Goal: Find specific page/section: Find specific page/section

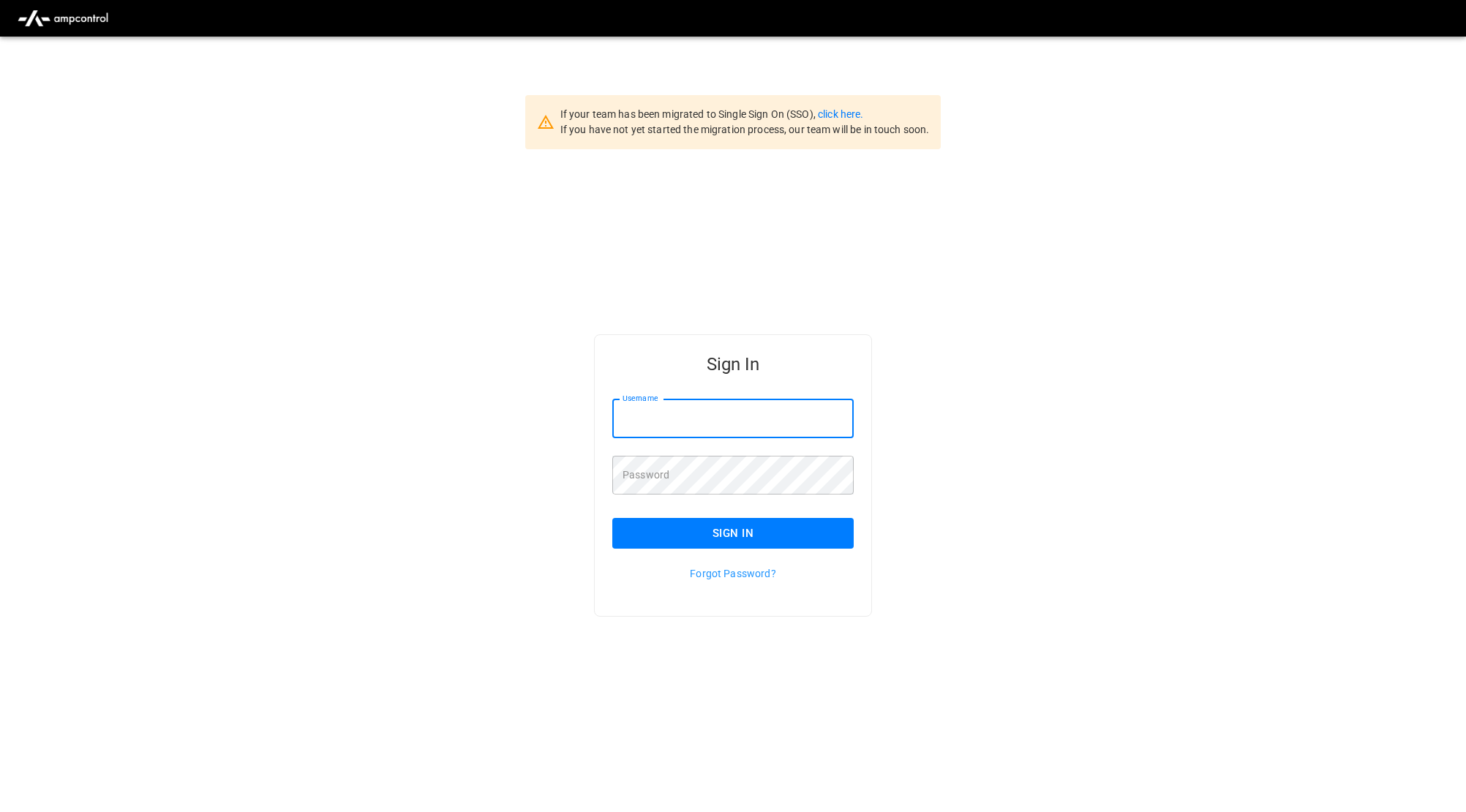
click at [715, 415] on input "Username" at bounding box center [733, 419] width 242 height 39
type input "*"
drag, startPoint x: 1124, startPoint y: 515, endPoint x: 882, endPoint y: 490, distance: 243.3
click at [1124, 515] on div "Sign In Username ***** Username Password Password Sign In Forgot Password?" at bounding box center [733, 499] width 1466 height 699
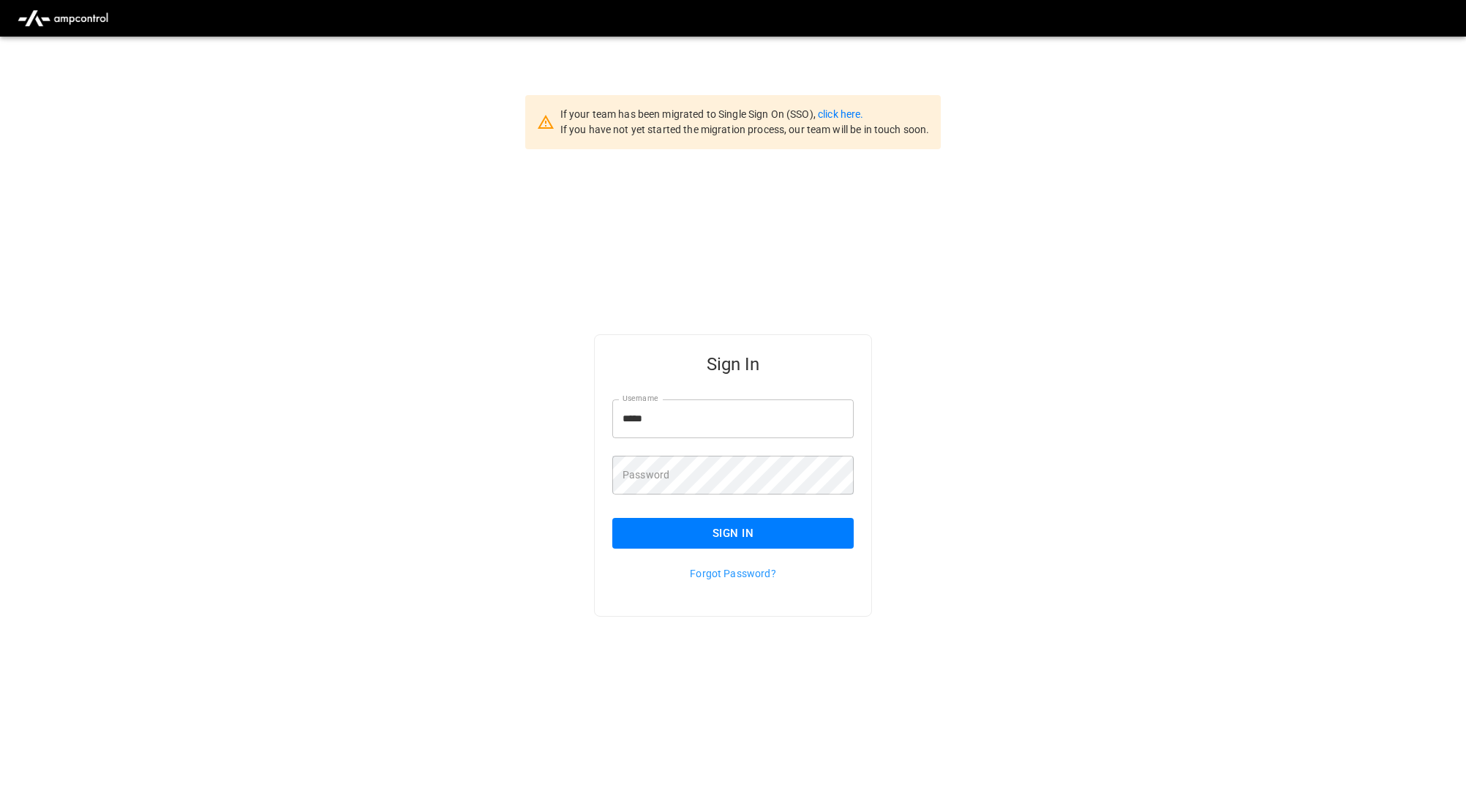
click at [748, 415] on input "*****" at bounding box center [733, 419] width 242 height 39
type input "*"
click at [1223, 188] on div "Sign In Username Username Password Password Sign In Forgot Password?" at bounding box center [733, 499] width 1466 height 699
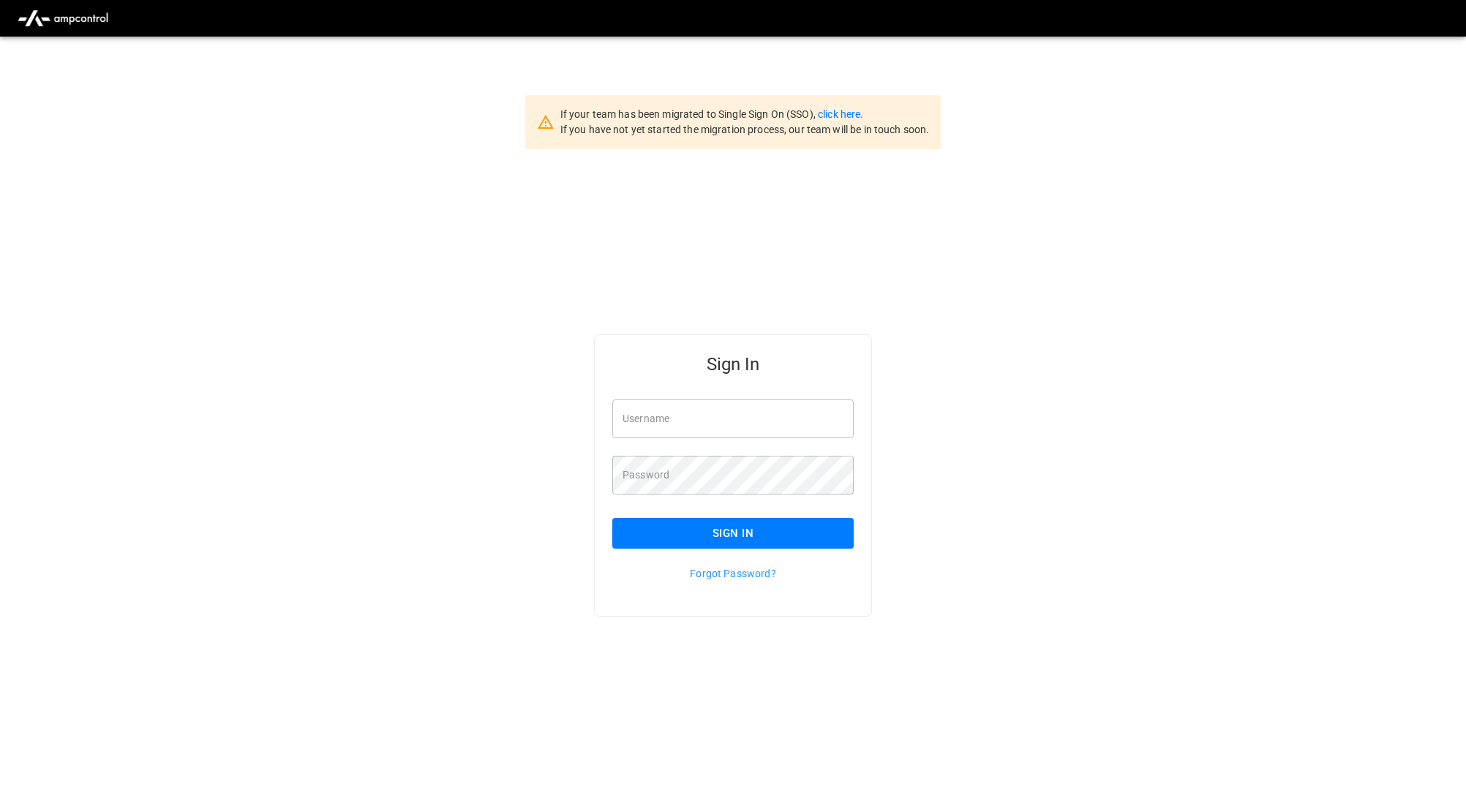
click at [673, 420] on input "Username" at bounding box center [733, 419] width 242 height 39
type input "**********"
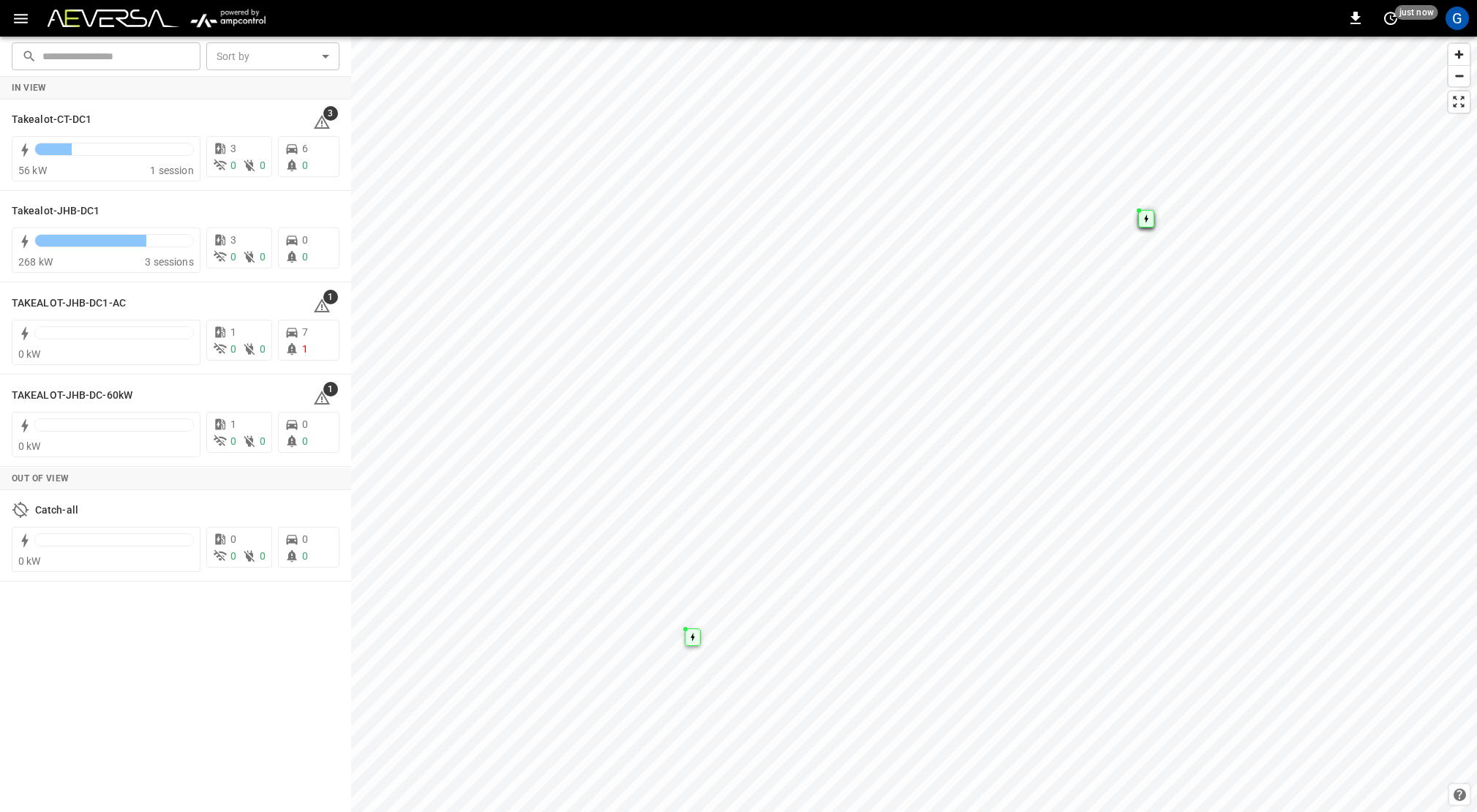
click at [25, 13] on icon "button" at bounding box center [21, 19] width 19 height 19
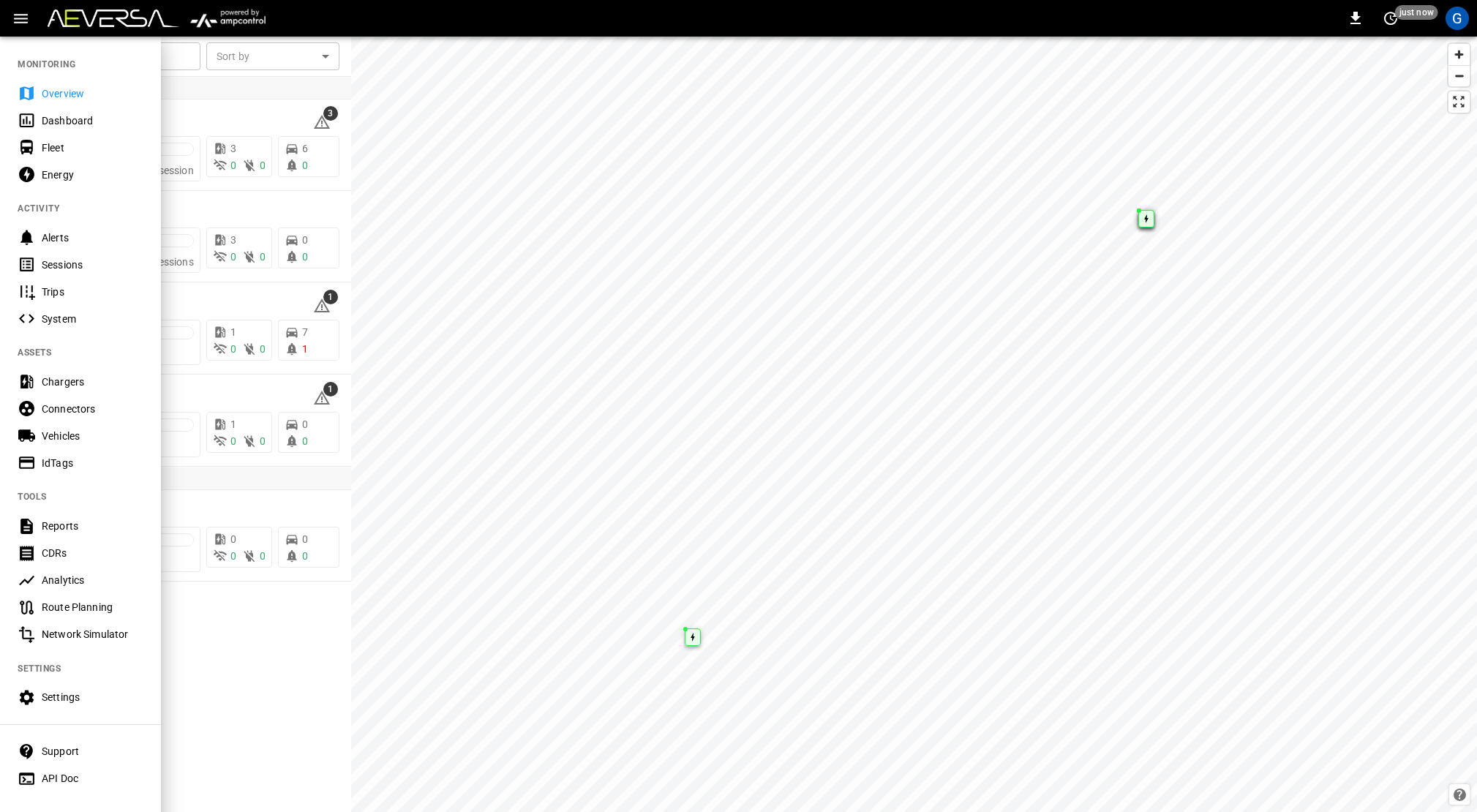
click at [62, 259] on div "Sessions" at bounding box center [92, 264] width 101 height 14
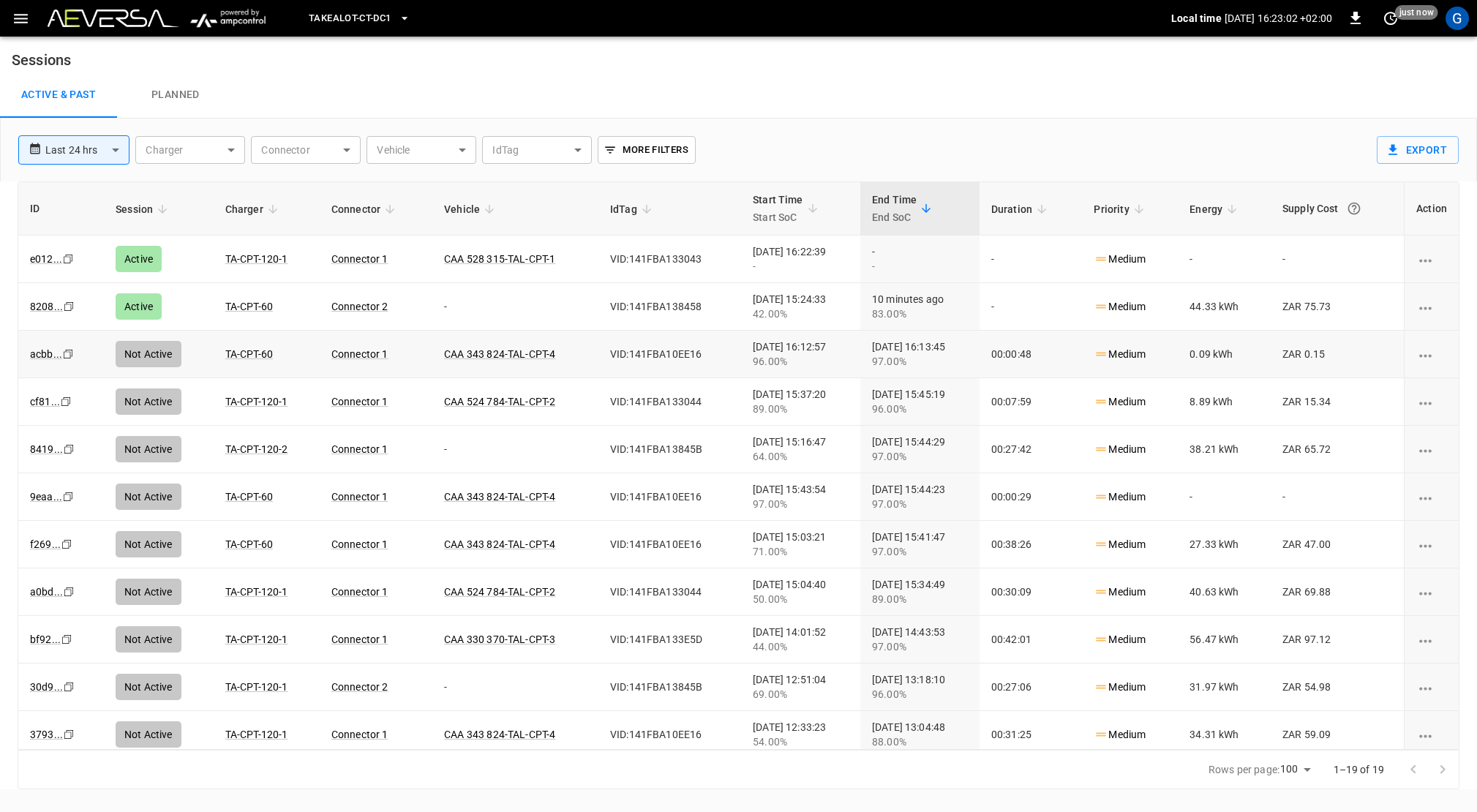
click at [842, 74] on div "Active & Past Planned" at bounding box center [738, 95] width 1477 height 46
click at [1028, 43] on h6 "Sessions" at bounding box center [738, 54] width 1477 height 35
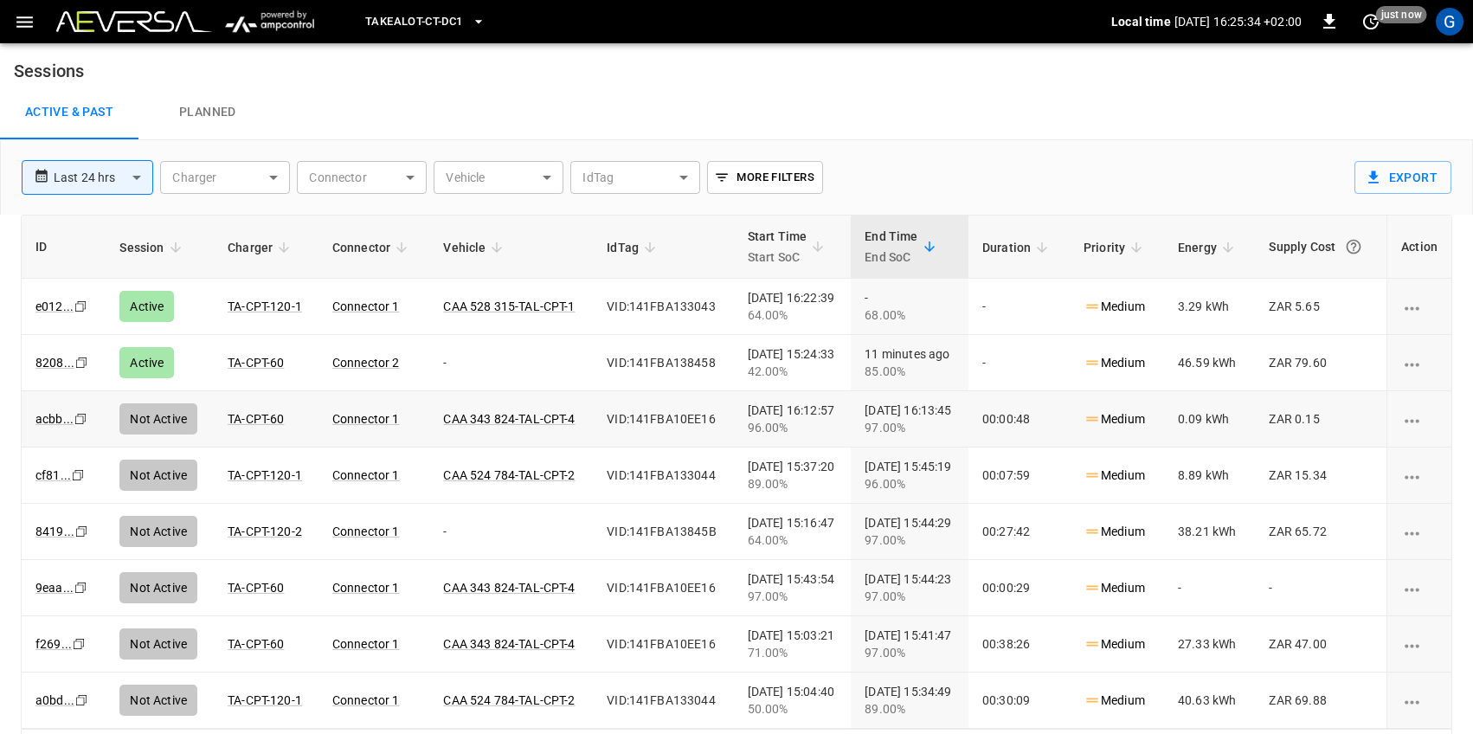
click at [975, 99] on div "Active & Past Planned" at bounding box center [736, 112] width 1473 height 55
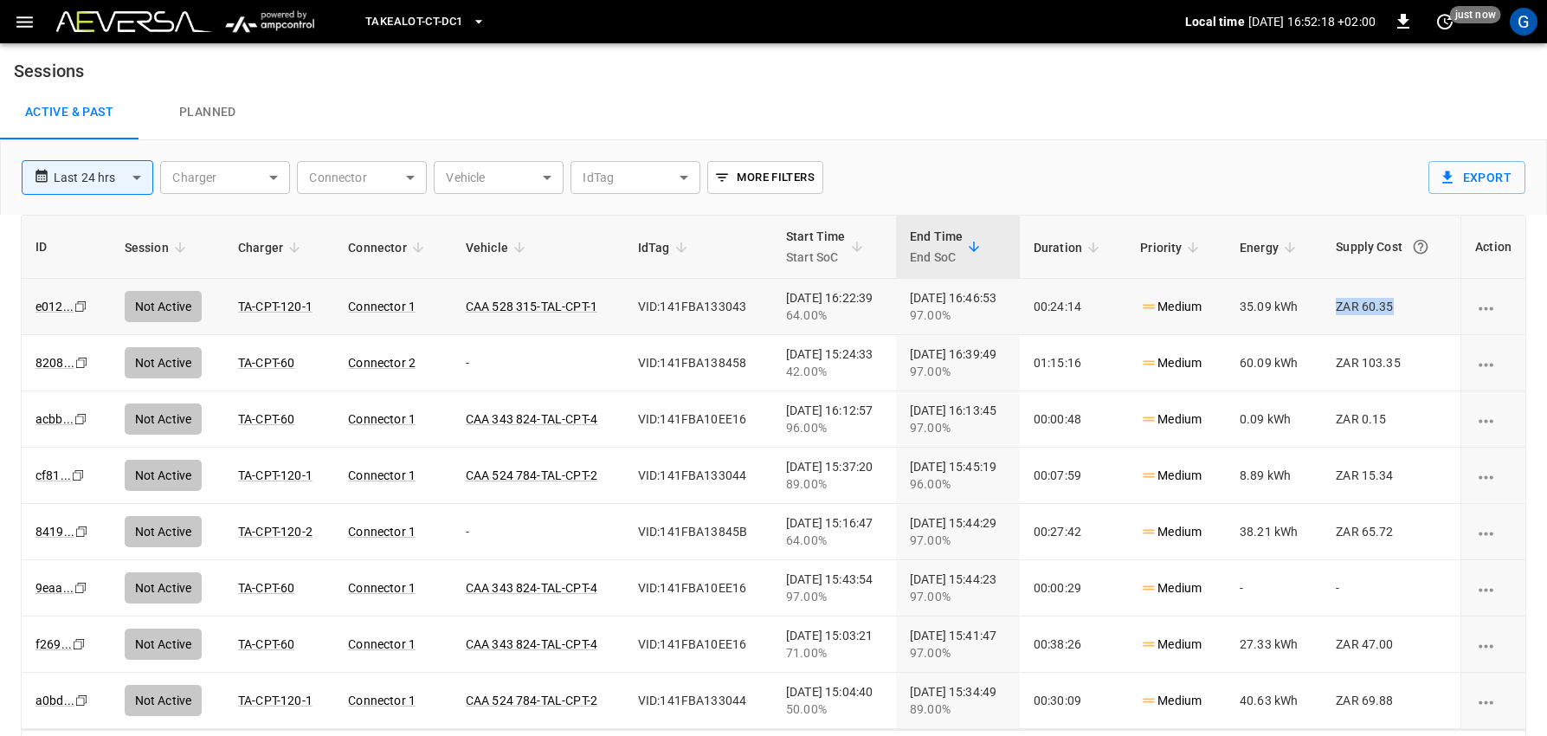
drag, startPoint x: 1322, startPoint y: 303, endPoint x: 1416, endPoint y: 305, distance: 94.4
click at [1416, 305] on td "ZAR 60.35" at bounding box center [1391, 307] width 138 height 56
